Goal: Obtain resource: Obtain resource

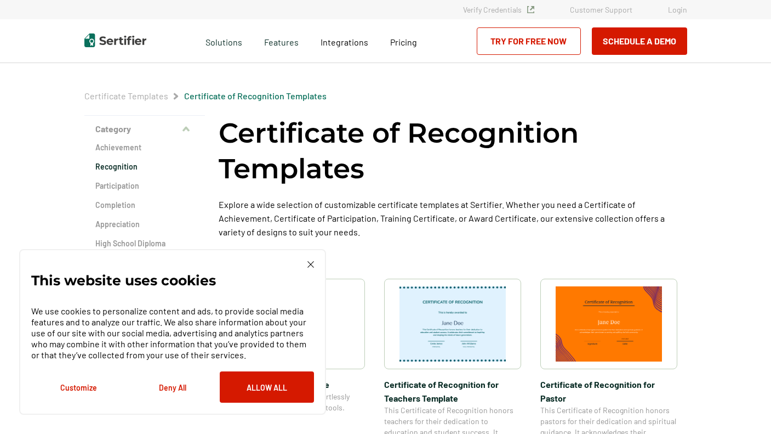
click at [87, 350] on p "We use cookies to personalize content and ads, to provide social media features…" at bounding box center [172, 332] width 283 height 55
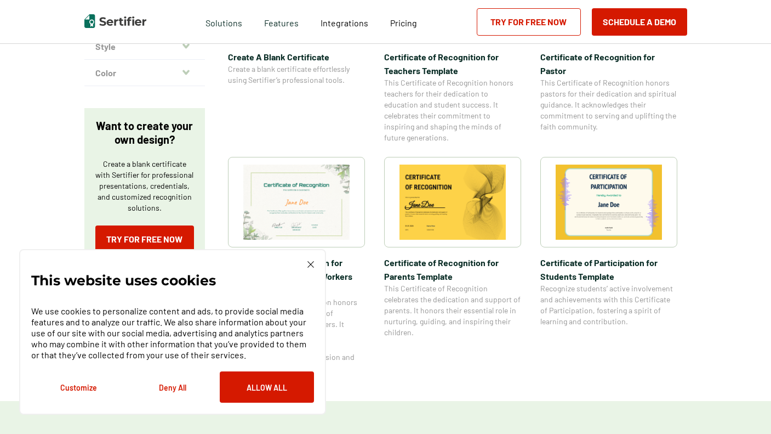
scroll to position [325, 0]
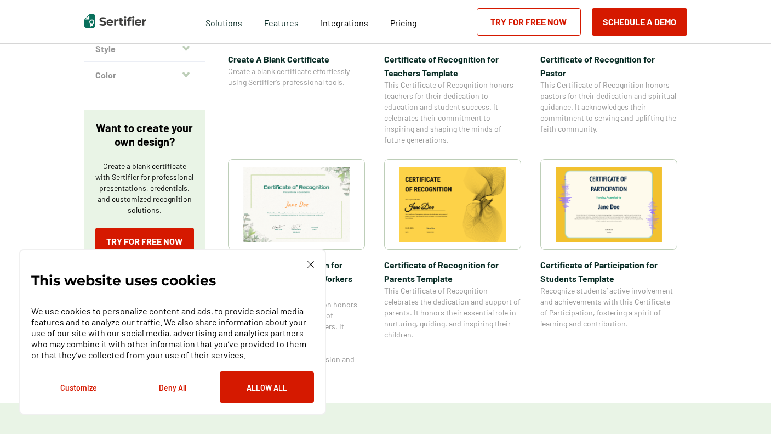
click at [300, 206] on img at bounding box center [296, 204] width 106 height 75
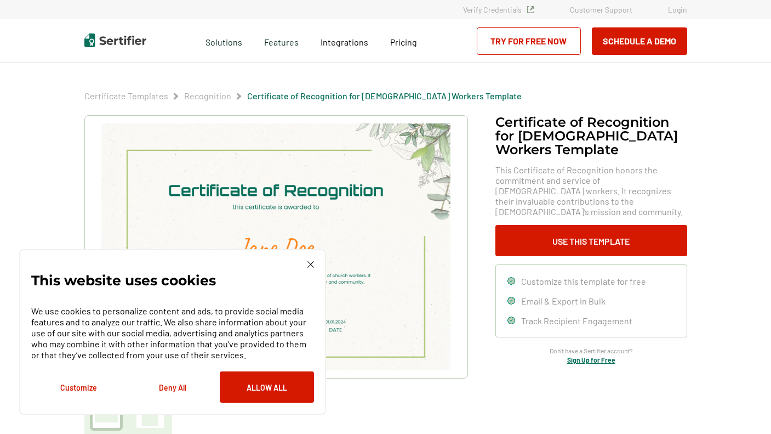
click at [306, 257] on div "This website uses cookies We use cookies to personalize content and ads, to pro…" at bounding box center [172, 332] width 307 height 166
click at [303, 259] on div "This website uses cookies We use cookies to personalize content and ads, to pro…" at bounding box center [172, 332] width 307 height 166
click at [316, 265] on div "This website uses cookies We use cookies to personalize content and ads, to pro…" at bounding box center [172, 332] width 307 height 166
click at [306, 263] on div "This website uses cookies We use cookies to personalize content and ads, to pro…" at bounding box center [172, 331] width 283 height 141
click at [310, 264] on img at bounding box center [311, 264] width 7 height 7
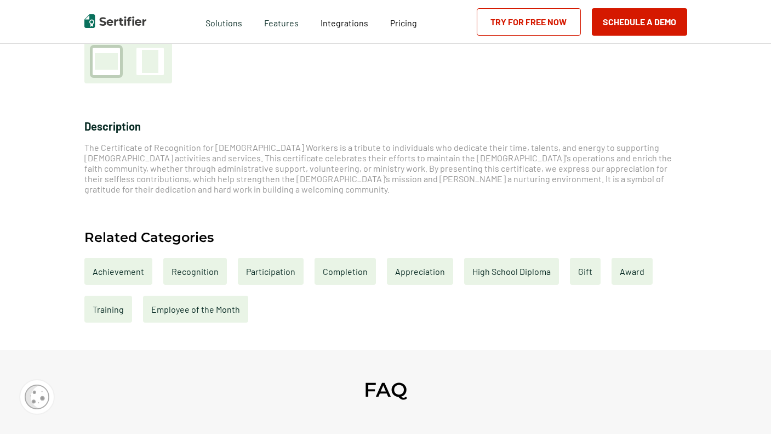
scroll to position [379, 0]
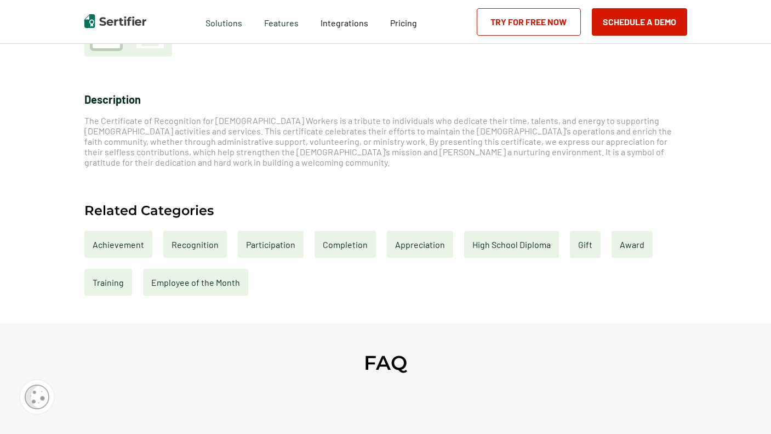
click at [381, 269] on div "Achievement Recognition Participation Completion Appreciation High School Diplo…" at bounding box center [385, 263] width 603 height 65
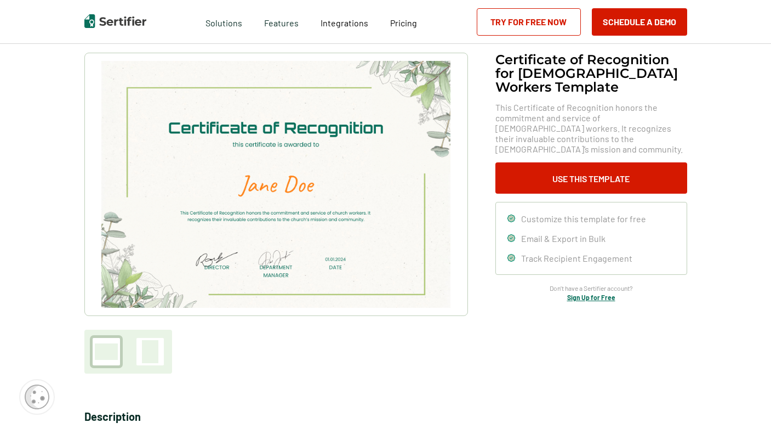
scroll to position [0, 0]
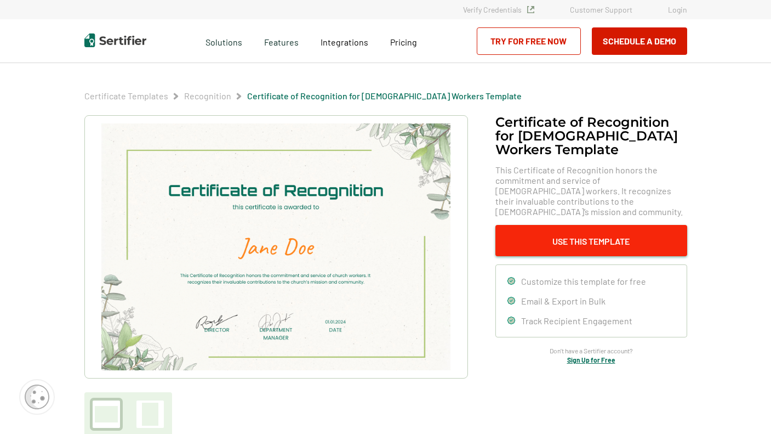
click at [597, 226] on button "Use This Template" at bounding box center [592, 240] width 192 height 31
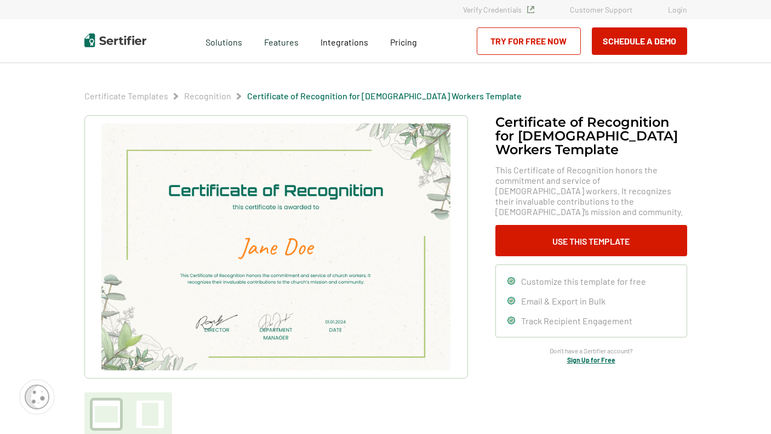
scroll to position [16, 0]
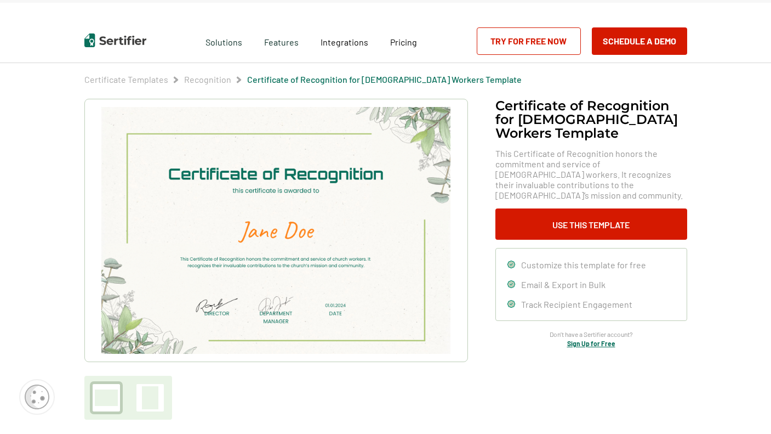
click at [254, 201] on img at bounding box center [275, 230] width 349 height 247
click at [253, 201] on img at bounding box center [275, 230] width 349 height 247
click at [152, 395] on div at bounding box center [150, 397] width 16 height 23
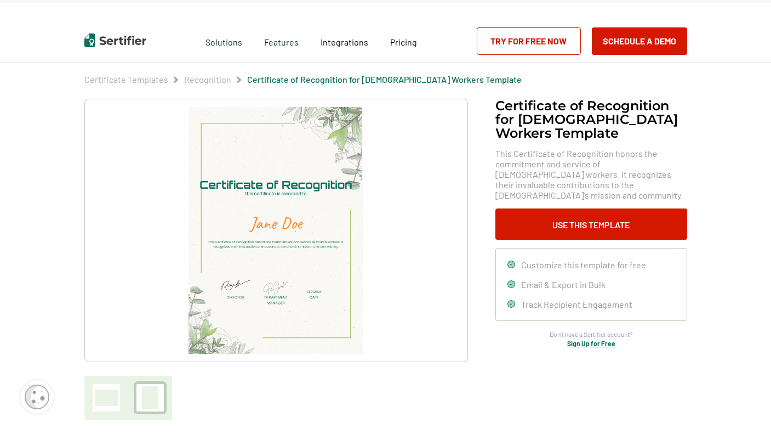
click at [106, 402] on div at bounding box center [106, 397] width 23 height 16
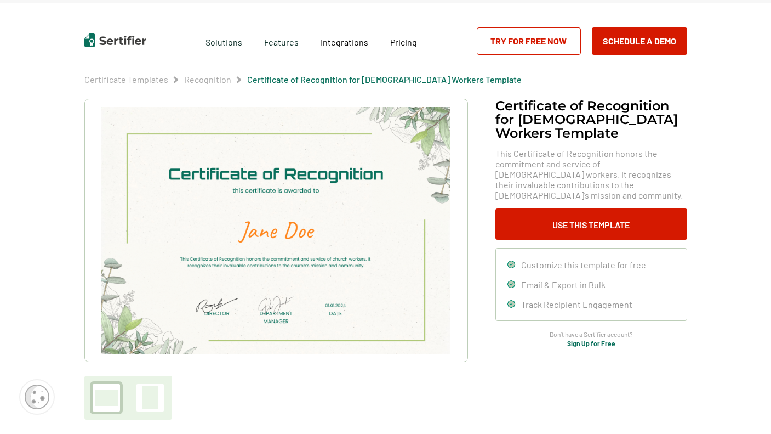
click at [106, 402] on div at bounding box center [106, 397] width 23 height 16
